Goal: Task Accomplishment & Management: Use online tool/utility

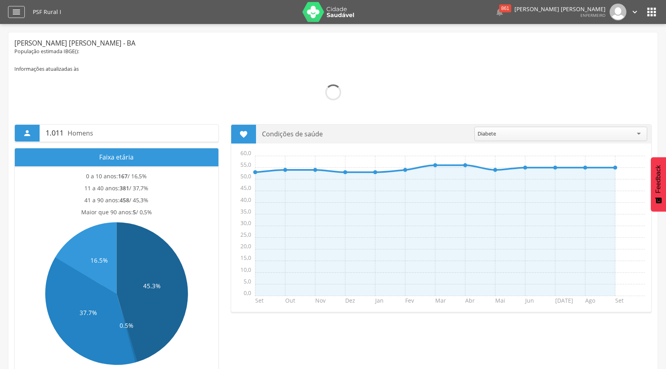
click at [15, 10] on icon "" at bounding box center [17, 12] width 10 height 10
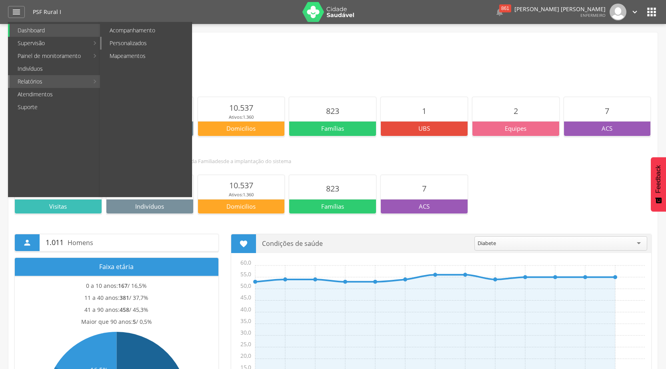
click at [135, 41] on link "Personalizados" at bounding box center [147, 43] width 90 height 13
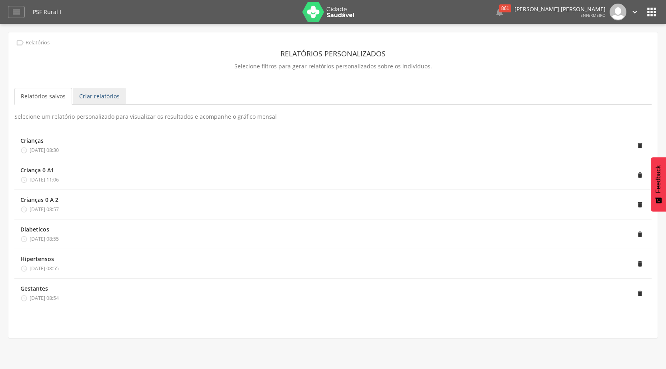
click at [108, 95] on link "Criar relatórios" at bounding box center [99, 96] width 53 height 17
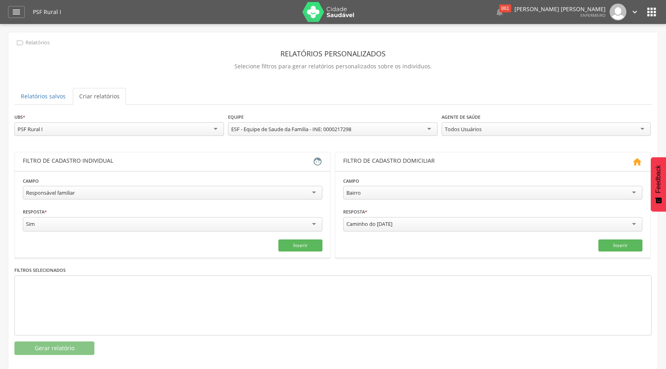
click at [314, 191] on div "Responsável familiar" at bounding box center [172, 193] width 299 height 14
click at [66, 219] on div "Resposta * Campo obrigatório" at bounding box center [172, 219] width 299 height 23
click at [66, 225] on input "text" at bounding box center [97, 224] width 148 height 14
type input "*"
click at [194, 227] on input "text" at bounding box center [248, 224] width 148 height 14
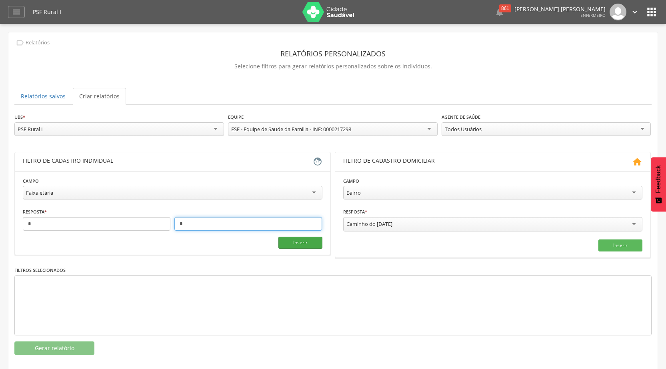
type input "*"
click at [293, 240] on button "Inserir" at bounding box center [300, 243] width 44 height 12
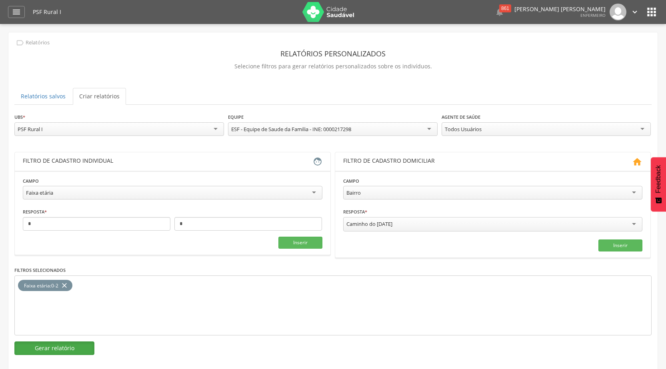
click at [75, 347] on button "Gerar relatório" at bounding box center [54, 348] width 80 height 14
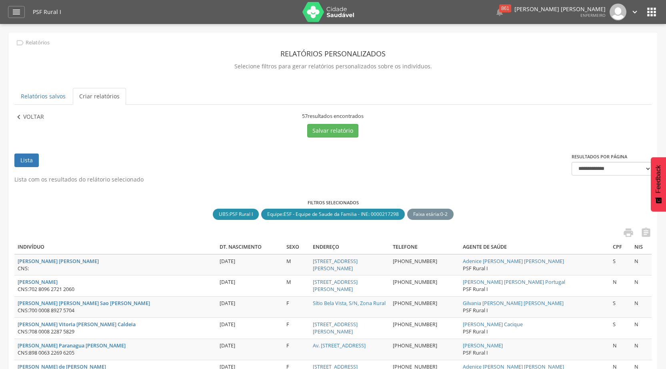
click at [39, 114] on p "Voltar" at bounding box center [33, 117] width 21 height 9
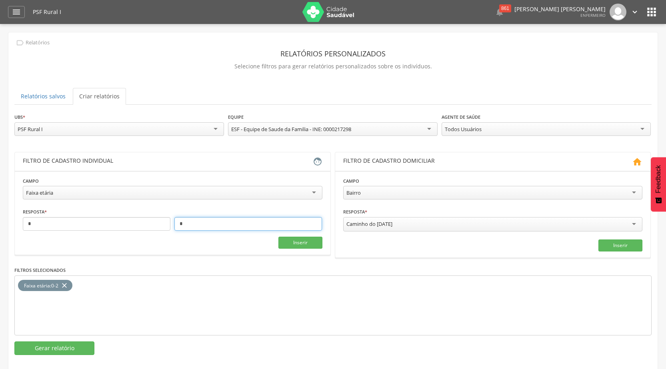
click at [215, 221] on input "*" at bounding box center [248, 224] width 148 height 14
type input "*"
click at [284, 239] on button "Inserir" at bounding box center [300, 243] width 44 height 12
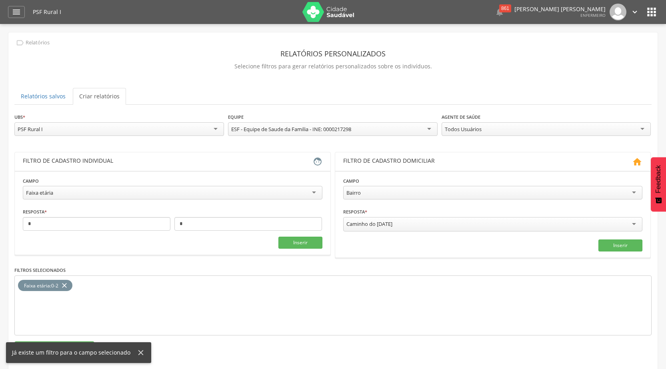
click at [64, 284] on icon "close" at bounding box center [64, 286] width 8 height 12
click at [295, 238] on button "Inserir" at bounding box center [300, 243] width 44 height 12
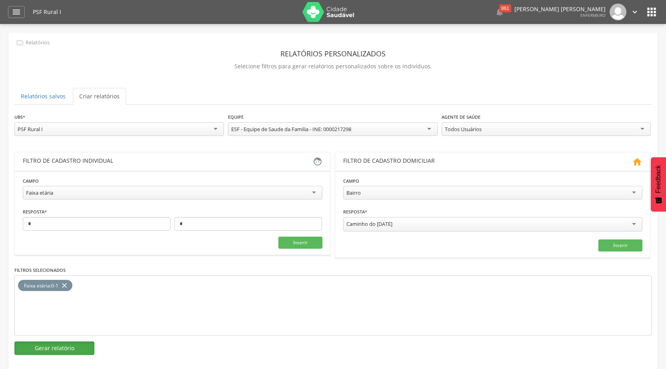
click at [76, 347] on button "Gerar relatório" at bounding box center [54, 348] width 80 height 14
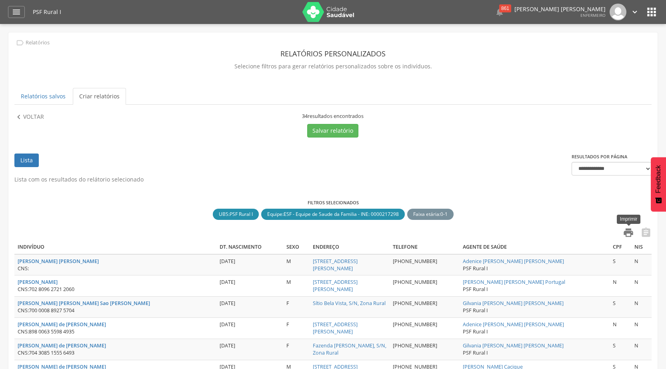
click at [630, 232] on icon "" at bounding box center [628, 232] width 11 height 11
click at [32, 115] on p "Voltar" at bounding box center [33, 117] width 21 height 9
